Goal: Information Seeking & Learning: Learn about a topic

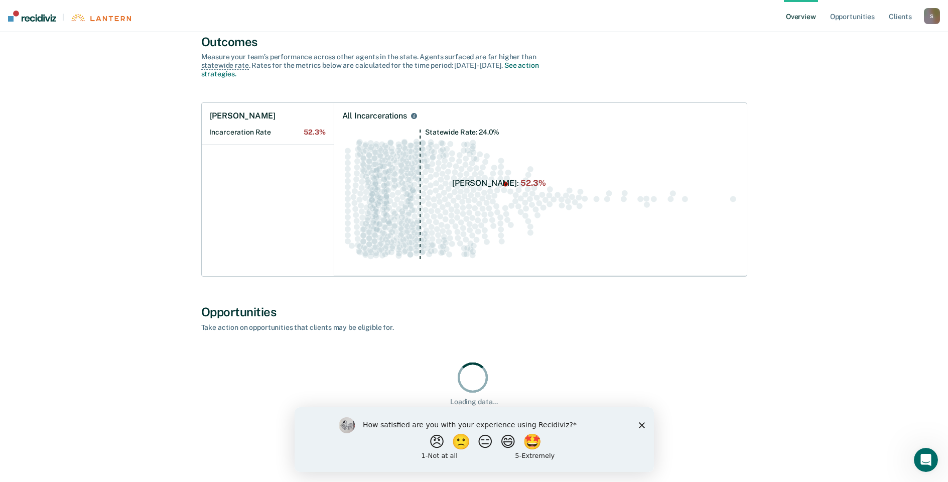
scroll to position [75, 0]
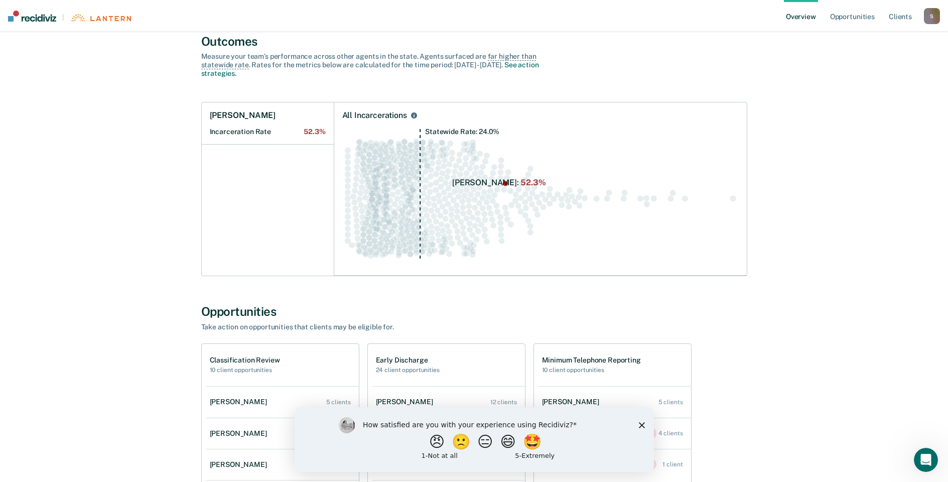
click at [642, 423] on polygon "Close survey" at bounding box center [641, 424] width 6 height 6
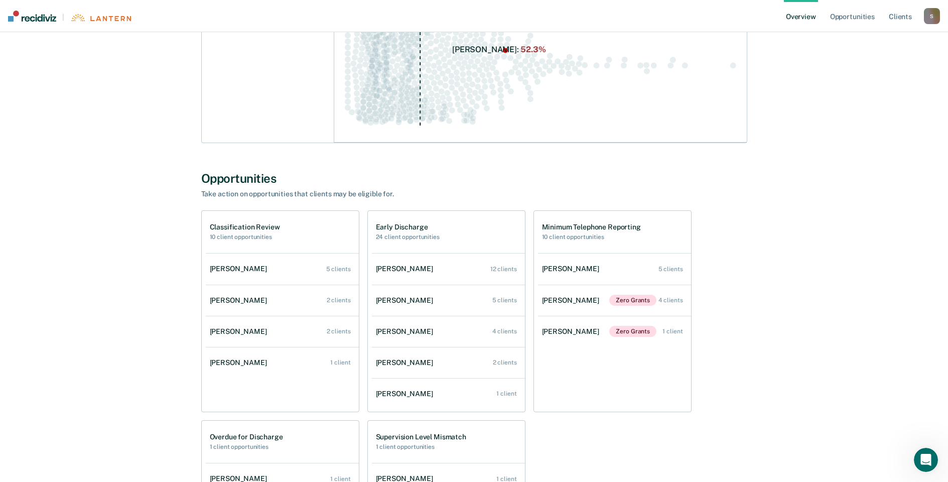
scroll to position [226, 0]
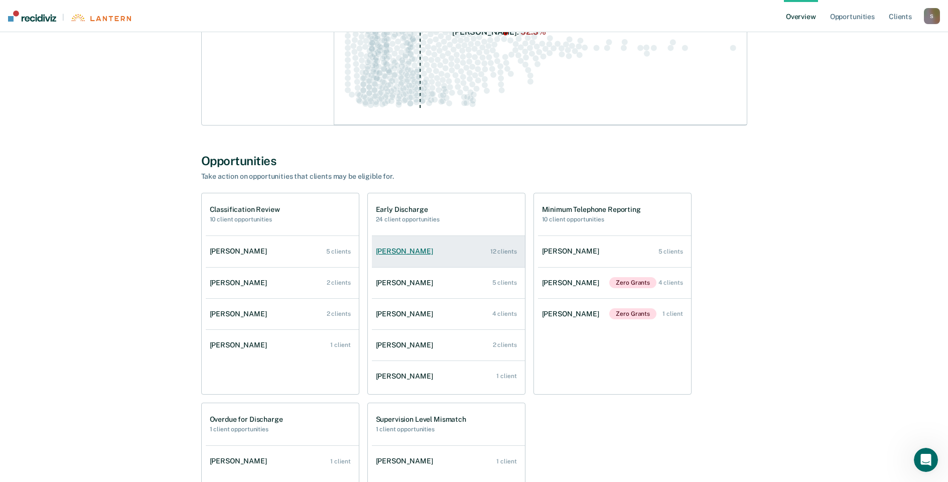
click at [502, 251] on div "12 clients" at bounding box center [503, 251] width 27 height 7
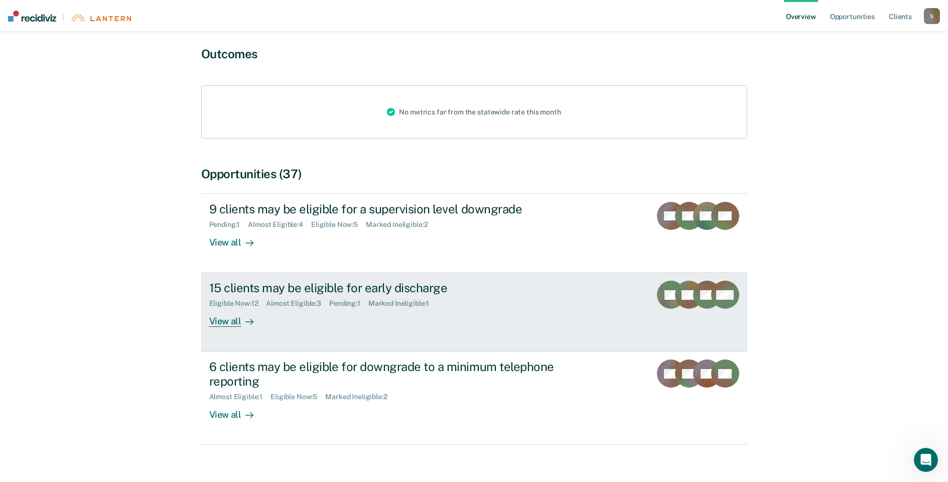
scroll to position [94, 0]
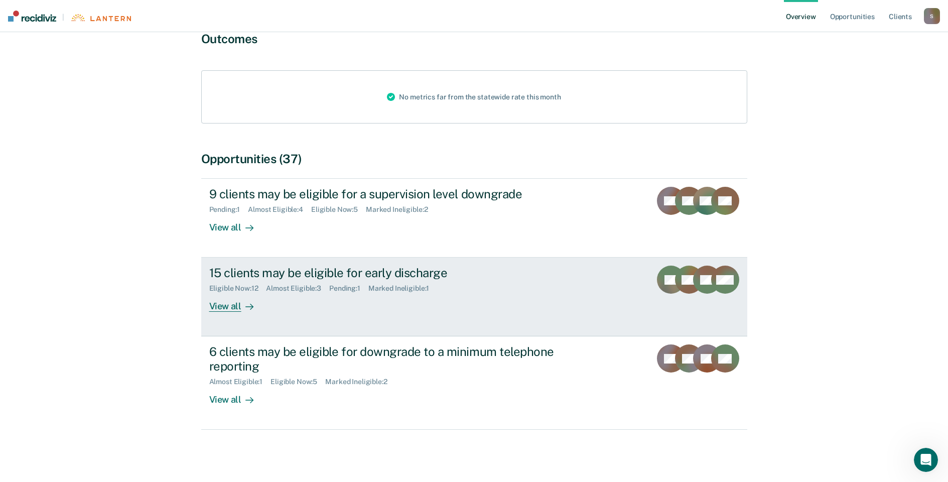
click at [227, 307] on div "View all" at bounding box center [237, 302] width 56 height 20
